Goal: Task Accomplishment & Management: Complete application form

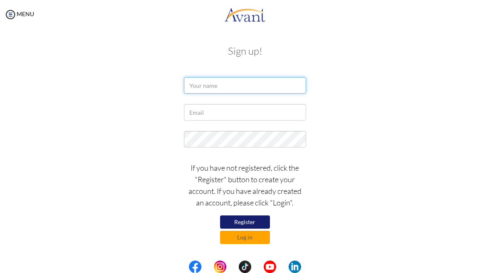
click at [244, 90] on input "text" at bounding box center [245, 85] width 122 height 17
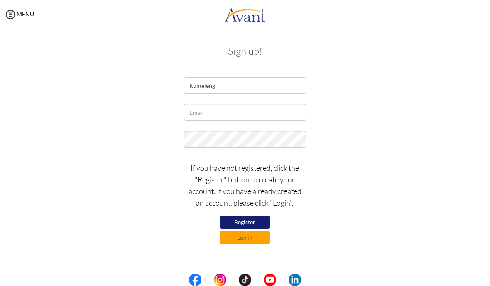
click at [349, 93] on div "Itumeleng" at bounding box center [245, 87] width 403 height 21
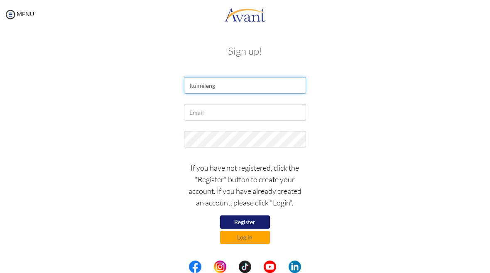
click at [264, 90] on input "Itumeleng" at bounding box center [245, 85] width 122 height 17
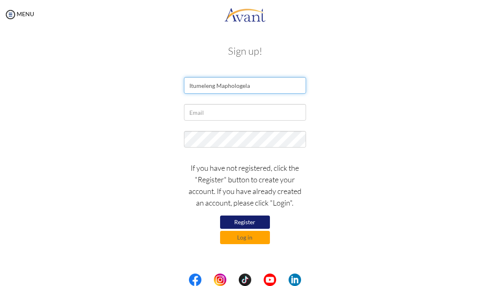
type input "Itumeleng Maphologela"
click at [353, 97] on div "Itumeleng Maphologela" at bounding box center [245, 87] width 403 height 21
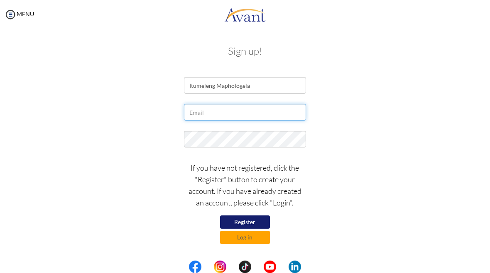
click at [269, 119] on input "text" at bounding box center [245, 112] width 122 height 17
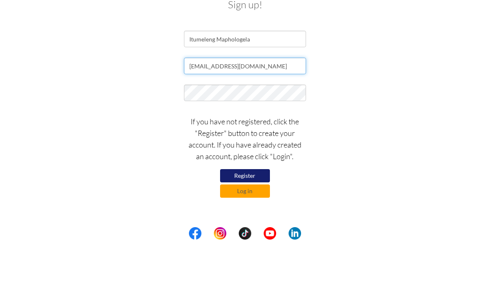
type input "[EMAIL_ADDRESS][DOMAIN_NAME]"
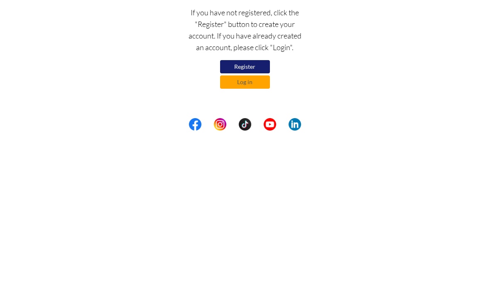
click at [245, 216] on button "Register" at bounding box center [245, 222] width 50 height 13
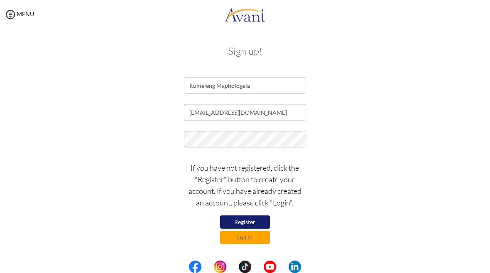
click at [254, 242] on button "Log in" at bounding box center [245, 237] width 50 height 13
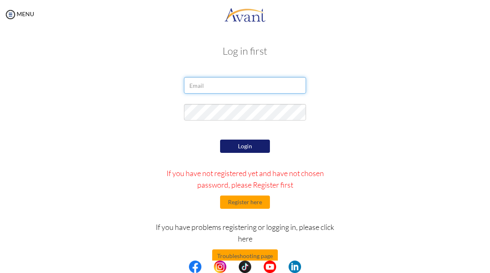
click at [242, 87] on input "email" at bounding box center [245, 85] width 122 height 17
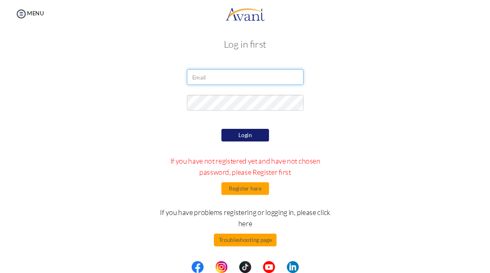
scroll to position [5, 0]
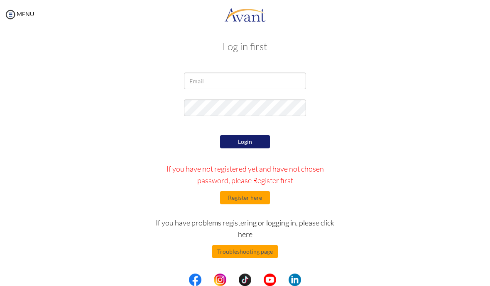
click at [365, 87] on div at bounding box center [245, 83] width 403 height 21
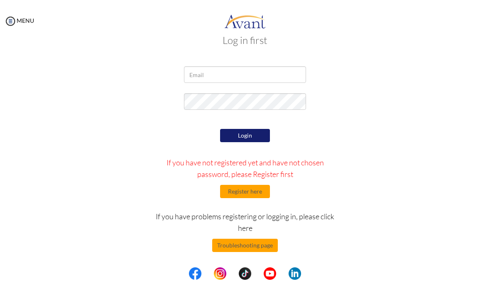
scroll to position [17, 0]
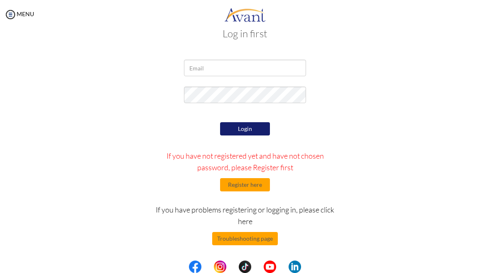
click at [354, 222] on div "Login If you have not registered yet and have not chosen password, please Regis…" at bounding box center [245, 204] width 403 height 168
click at [252, 68] on input "email" at bounding box center [245, 68] width 122 height 17
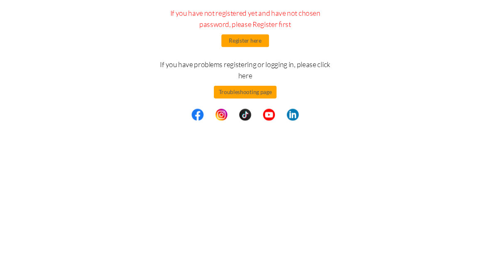
scroll to position [0, 0]
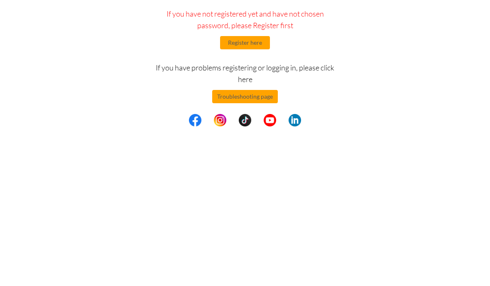
click at [371, 138] on div "Login If you have not registered yet and have not chosen password, please Regis…" at bounding box center [245, 222] width 403 height 168
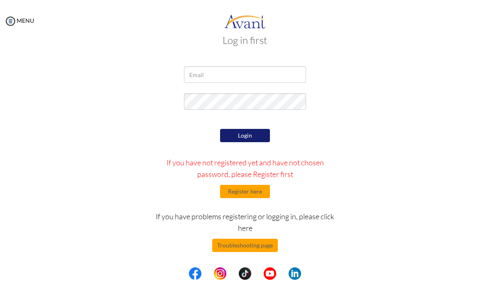
scroll to position [17, 0]
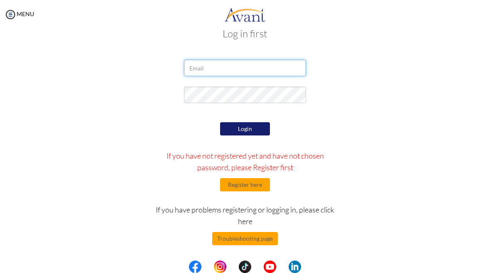
click at [265, 64] on input "email" at bounding box center [245, 68] width 122 height 17
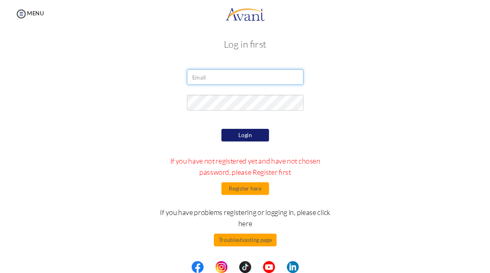
scroll to position [5, 0]
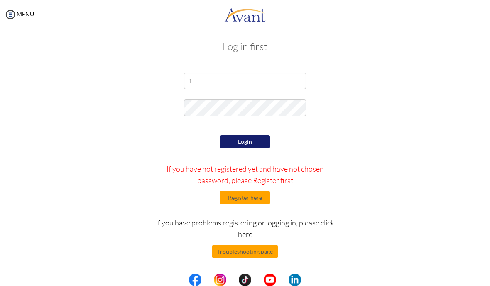
type input "[EMAIL_ADDRESS][DOMAIN_NAME]"
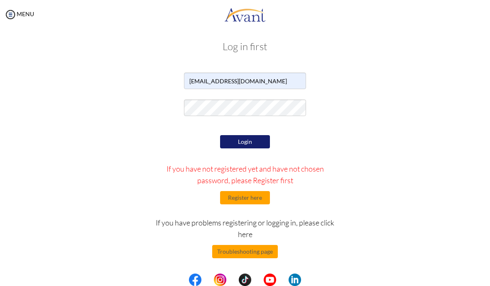
click at [408, 81] on div "[EMAIL_ADDRESS][DOMAIN_NAME]" at bounding box center [245, 83] width 403 height 21
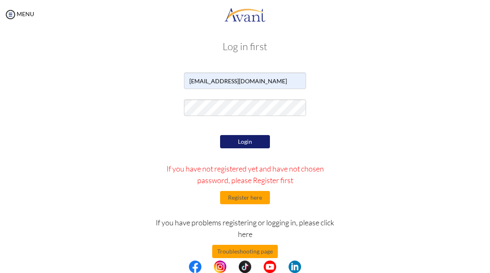
click at [242, 145] on button "Login" at bounding box center [245, 141] width 50 height 13
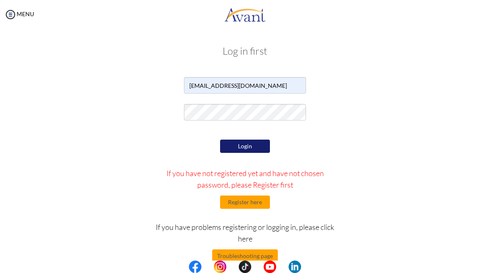
scroll to position [0, 0]
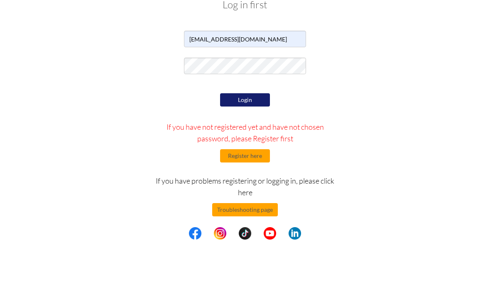
click at [403, 138] on div "Login If you have not registered yet and have not chosen password, please Regis…" at bounding box center [245, 222] width 403 height 168
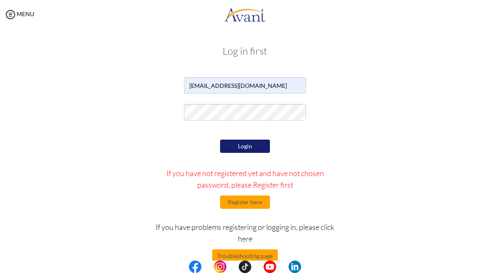
click at [249, 143] on button "Login" at bounding box center [245, 146] width 50 height 13
